Goal: Information Seeking & Learning: Understand process/instructions

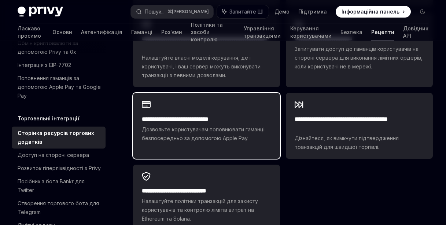
scroll to position [651, 0]
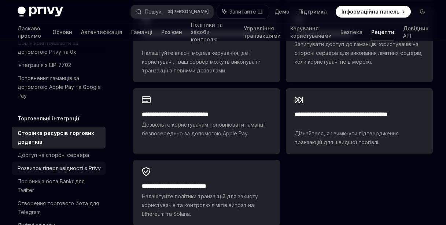
click at [81, 171] on font "Розвиток гіперліквідності з Privy" at bounding box center [59, 168] width 83 height 6
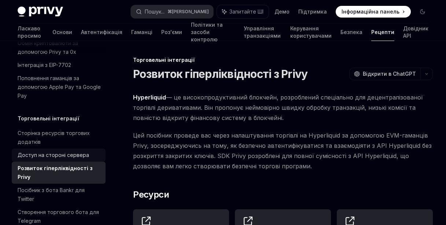
click at [82, 158] on font "Доступ на стороні сервера" at bounding box center [53, 155] width 71 height 6
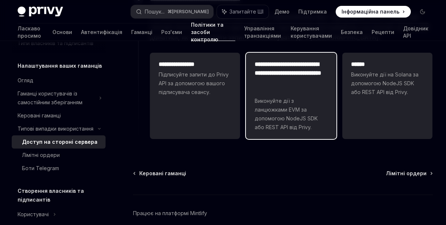
scroll to position [342, 0]
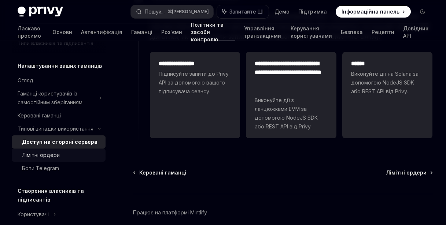
click at [78, 160] on div "Лімітні ордери" at bounding box center [61, 155] width 79 height 9
type textarea "*"
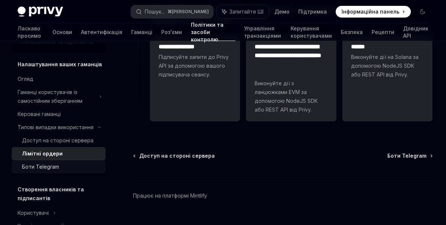
scroll to position [68, 0]
click at [65, 171] on div "Боти Telegram" at bounding box center [61, 167] width 79 height 9
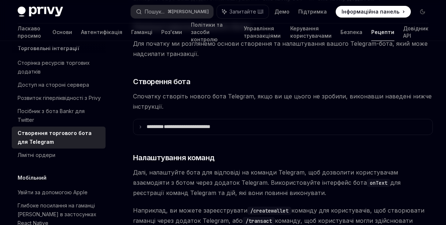
scroll to position [305, 0]
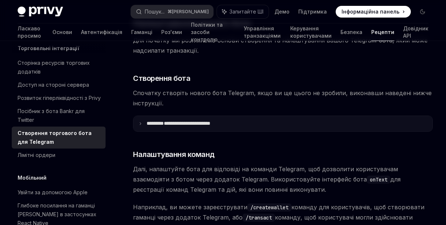
click at [175, 121] on font "**********" at bounding box center [187, 123] width 47 height 5
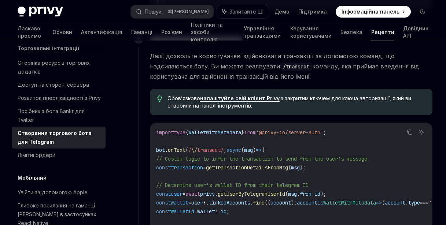
scroll to position [812, 0]
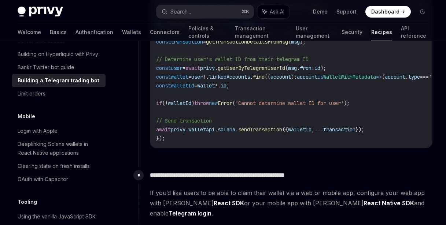
click at [288, 41] on span "getTransactionDetailsFromMsg" at bounding box center [247, 41] width 82 height 7
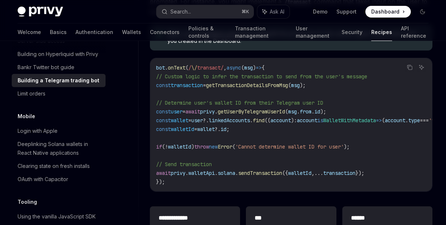
scroll to position [2065, 0]
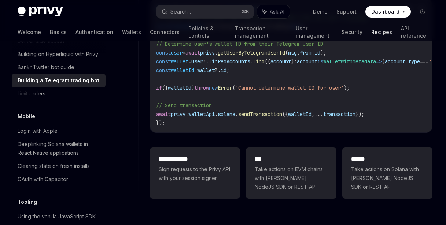
click at [79, 87] on link "Building a Telegram trading bot" at bounding box center [59, 80] width 94 height 13
click at [77, 98] on div "Limit orders" at bounding box center [60, 93] width 84 height 9
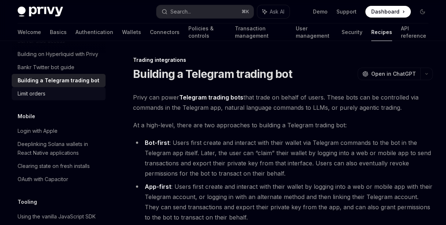
type textarea "*"
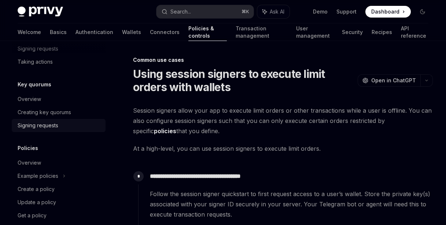
scroll to position [330, 0]
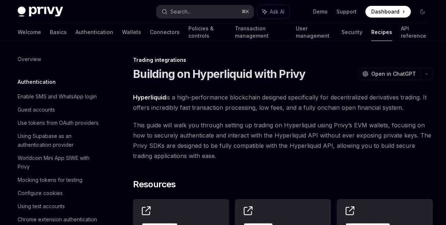
scroll to position [781, 0]
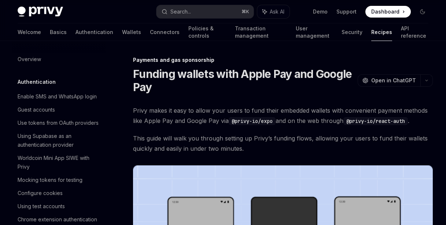
scroll to position [708, 0]
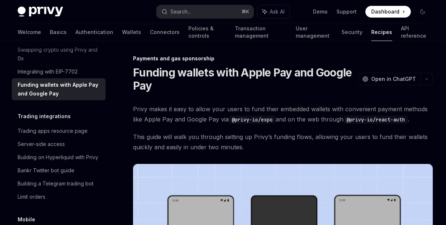
click at [311, 110] on span "Privy makes it easy to allow your users to fund their embedded wallets with con…" at bounding box center [283, 114] width 300 height 21
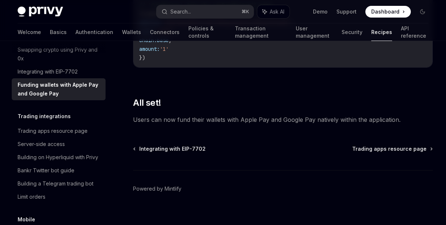
scroll to position [1029, 0]
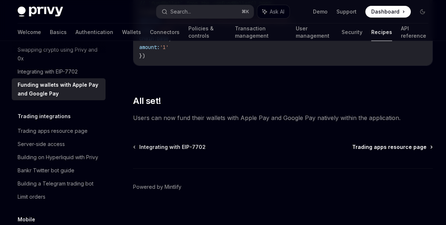
click at [369, 148] on span "Trading apps resource page" at bounding box center [389, 147] width 74 height 7
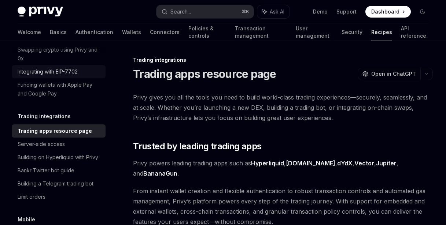
click at [71, 76] on div "Integrating with EIP-7702" at bounding box center [48, 71] width 60 height 9
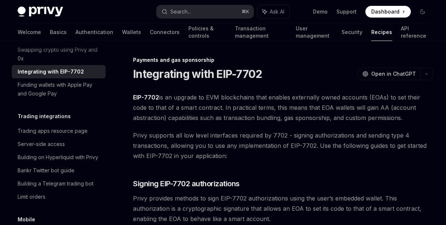
scroll to position [1, 0]
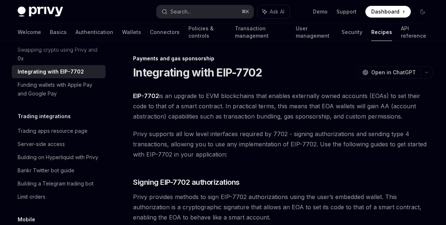
type textarea "*"
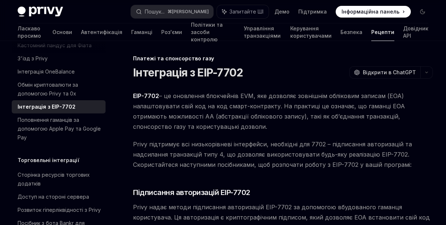
click at [307, 93] on font "– це оновлення блокчейнів EVM, яке дозволяє зовнішнім обліковим записам (EOA) н…" at bounding box center [269, 111] width 272 height 38
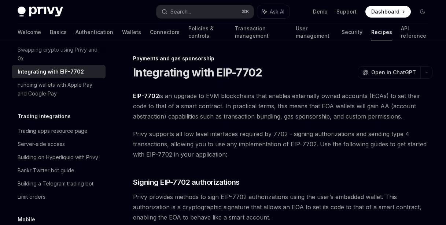
click at [282, 106] on span "EIP-7702 is an upgrade to EVM blockchains that enables externally owned account…" at bounding box center [283, 106] width 300 height 31
click at [281, 95] on span "EIP-7702 is an upgrade to EVM blockchains that enables externally owned account…" at bounding box center [283, 106] width 300 height 31
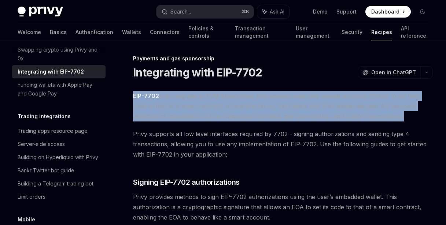
click at [281, 95] on span "EIP-7702 is an upgrade to EVM blockchains that enables externally owned account…" at bounding box center [283, 106] width 300 height 31
click at [284, 97] on span "EIP-7702 is an upgrade to EVM blockchains that enables externally owned account…" at bounding box center [283, 106] width 300 height 31
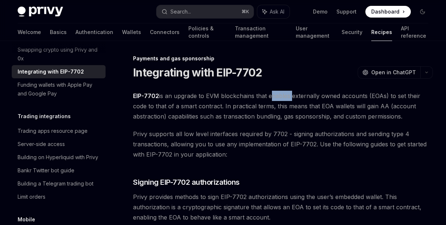
click at [284, 97] on span "EIP-7702 is an upgrade to EVM blockchains that enables externally owned account…" at bounding box center [283, 106] width 300 height 31
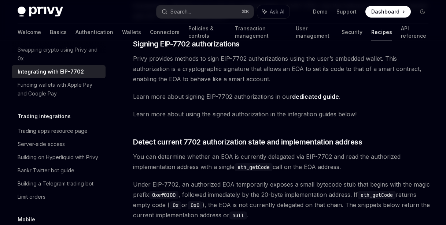
scroll to position [140, 0]
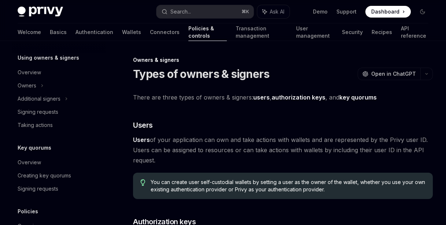
scroll to position [212, 0]
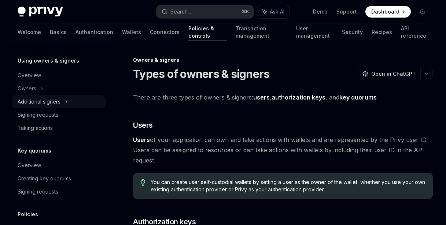
click at [63, 103] on div "Additional signers" at bounding box center [59, 101] width 94 height 13
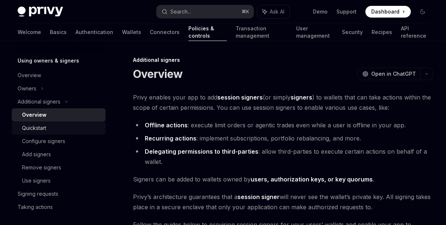
click at [64, 127] on div "Quickstart" at bounding box center [61, 128] width 79 height 9
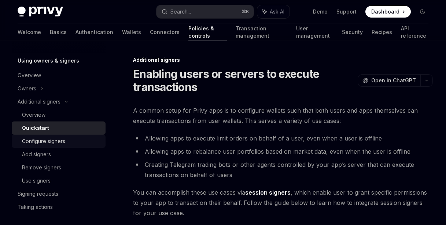
click at [64, 141] on div "Configure signers" at bounding box center [43, 141] width 43 height 9
type textarea "*"
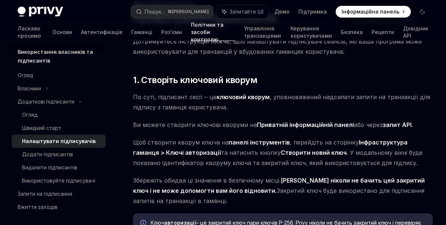
scroll to position [212, 0]
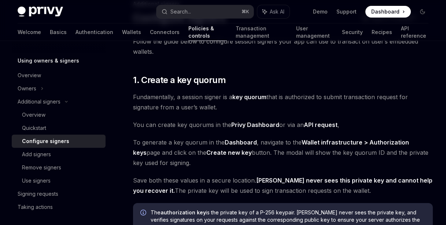
click at [260, 74] on div "Follow the guide below to configure session signers your app can use to transac…" at bounding box center [283, 202] width 300 height 333
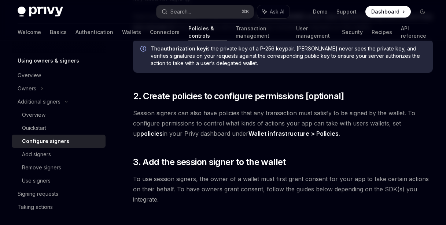
scroll to position [298, 0]
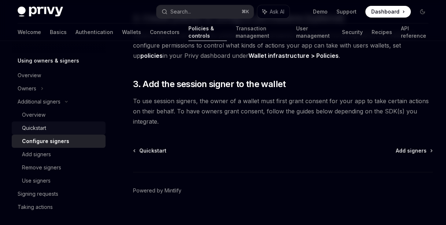
click at [59, 125] on div "Quickstart" at bounding box center [61, 128] width 79 height 9
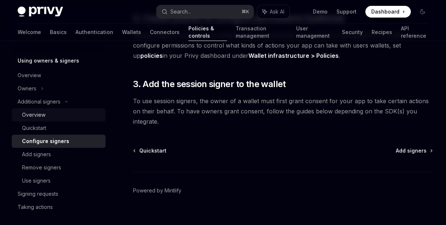
click at [61, 114] on div "Overview" at bounding box center [61, 115] width 79 height 9
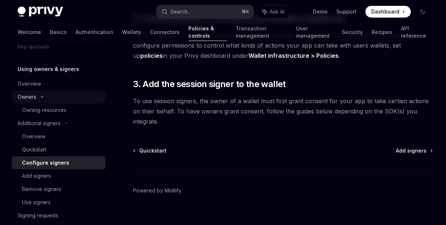
scroll to position [196, 0]
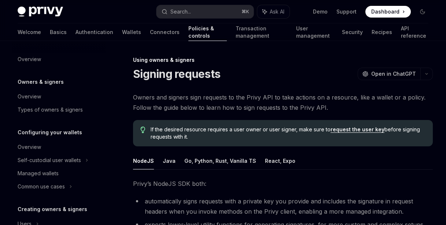
scroll to position [194, 0]
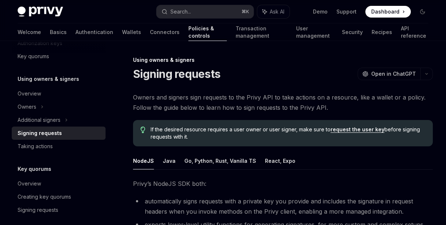
click at [334, 132] on link "request the user key" at bounding box center [357, 129] width 54 height 7
type textarea "*"
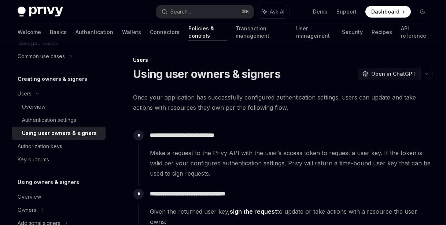
click at [387, 71] on span "Open in ChatGPT" at bounding box center [393, 73] width 45 height 7
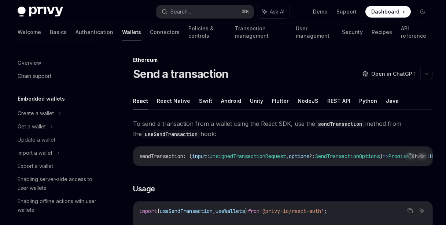
click at [265, 80] on div "Send a transaction OpenAI Open in ChatGPT" at bounding box center [283, 73] width 300 height 13
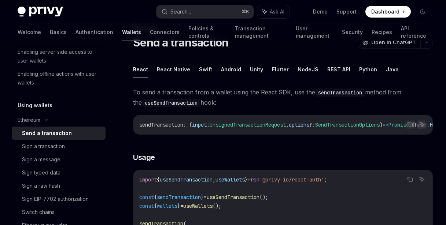
scroll to position [49, 0]
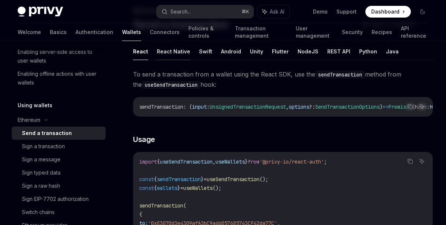
click at [179, 56] on button "React Native" at bounding box center [173, 51] width 33 height 17
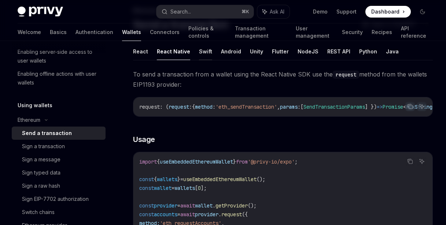
click at [207, 54] on button "Swift" at bounding box center [205, 51] width 13 height 17
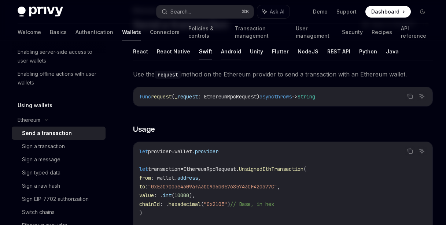
click at [221, 54] on button "Android" at bounding box center [231, 51] width 20 height 17
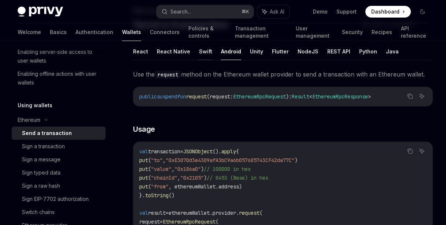
click at [207, 54] on button "Swift" at bounding box center [205, 51] width 13 height 17
type textarea "*"
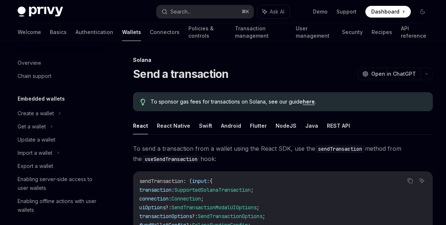
scroll to position [154, 0]
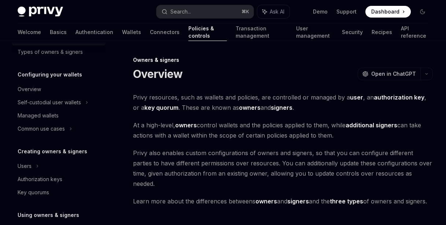
scroll to position [58, 0]
click at [39, 164] on div "Users" at bounding box center [59, 165] width 94 height 13
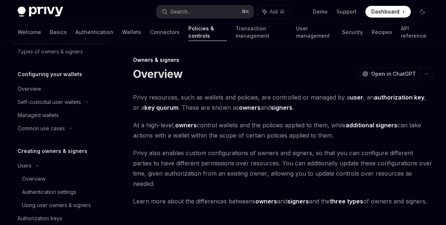
type textarea "*"
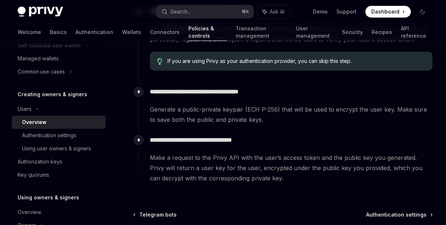
scroll to position [347, 0]
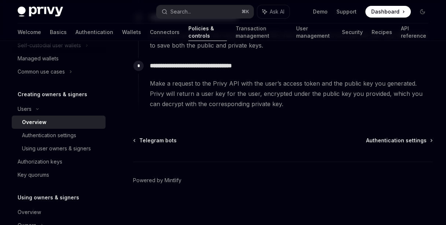
click at [400, 11] on span at bounding box center [387, 12] width 45 height 12
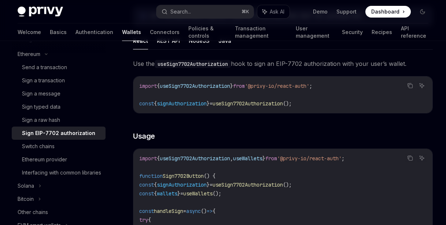
scroll to position [167, 0]
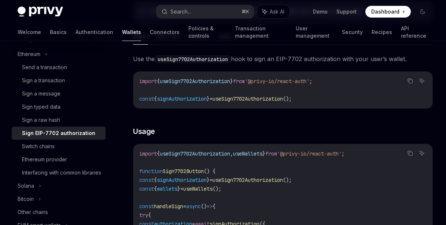
click at [291, 81] on span "'@privy-io/react-auth'" at bounding box center [277, 81] width 64 height 7
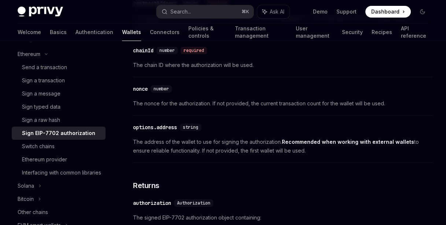
scroll to position [202, 0]
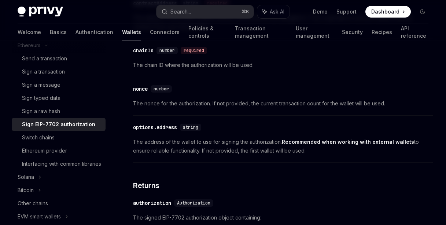
type textarea "*"
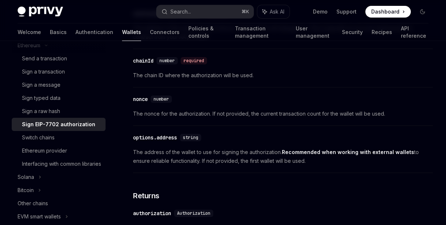
scroll to position [193, 0]
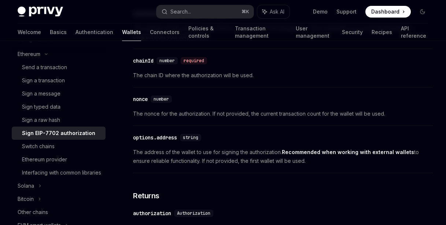
click at [276, 88] on div "​ chainId number required The chain ID where the authorization will be used." at bounding box center [283, 70] width 300 height 35
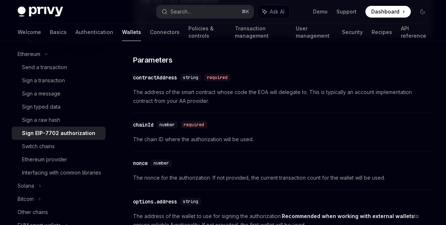
click at [318, 101] on span "The address of the smart contract whose code the EOA will delegate to. This is …" at bounding box center [283, 97] width 300 height 18
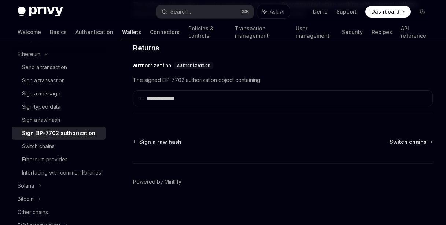
scroll to position [755, 0]
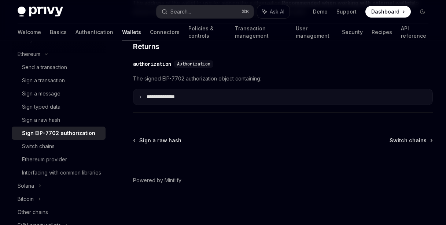
click at [140, 97] on icon at bounding box center [140, 97] width 4 height 4
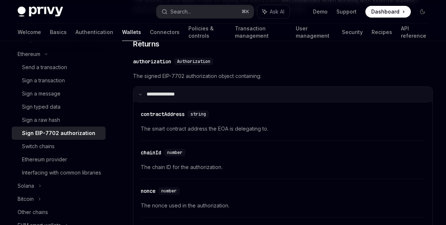
click at [140, 96] on icon at bounding box center [140, 95] width 4 height 4
